Goal: Information Seeking & Learning: Learn about a topic

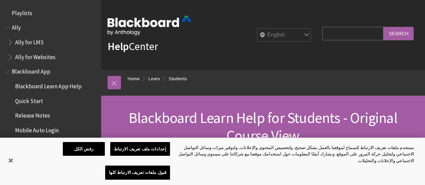
scroll to position [793, 0]
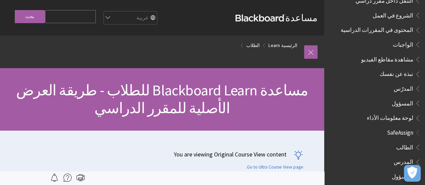
click at [84, 12] on input "Search Query" at bounding box center [70, 16] width 51 height 13
type input "Assignments"
click at [15, 10] on input "بحث" at bounding box center [30, 16] width 30 height 13
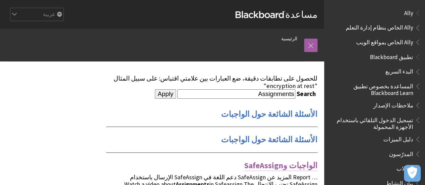
click at [272, 160] on link "الواجبات وSafeAssign" at bounding box center [280, 165] width 73 height 11
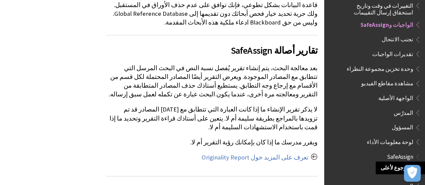
scroll to position [524, 0]
